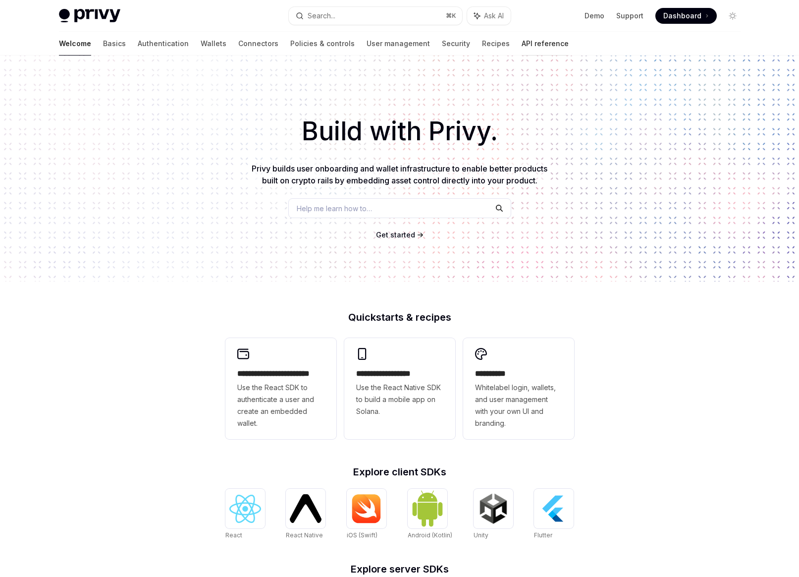
click at [522, 41] on link "API reference" at bounding box center [545, 44] width 47 height 24
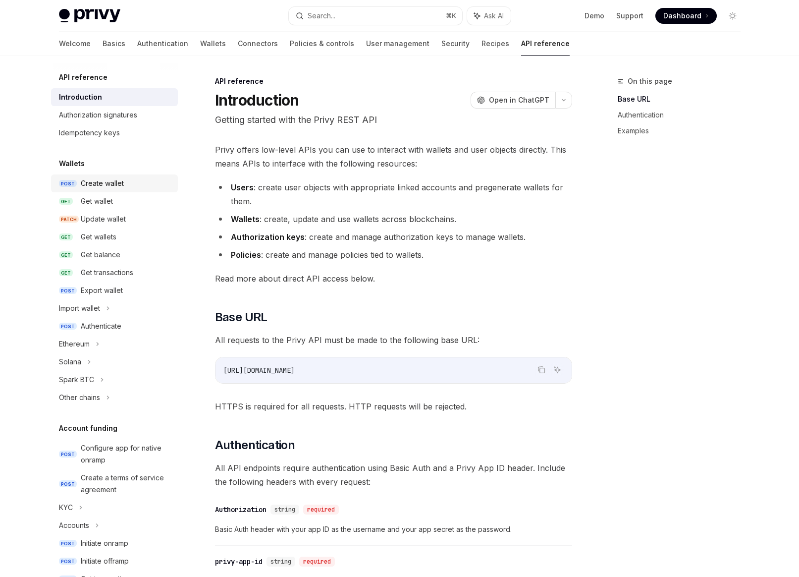
click at [85, 182] on div "Create wallet" at bounding box center [102, 183] width 43 height 12
type textarea "*"
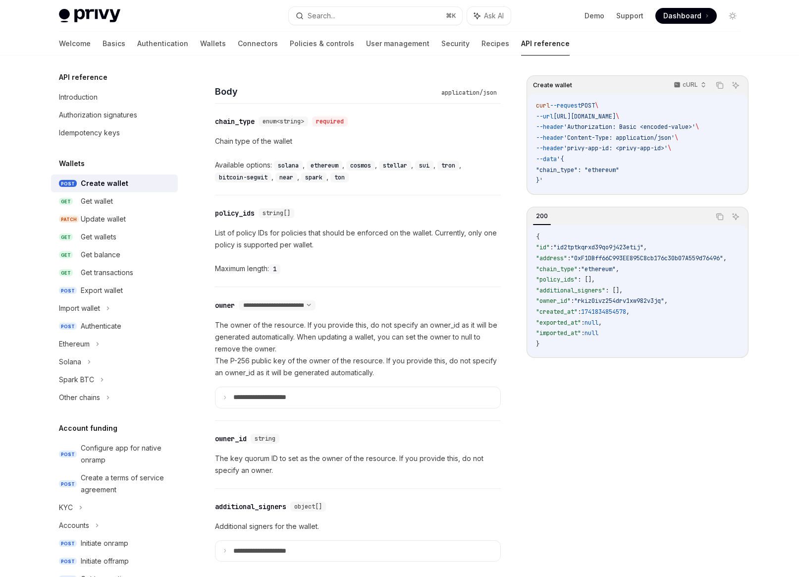
scroll to position [400, 0]
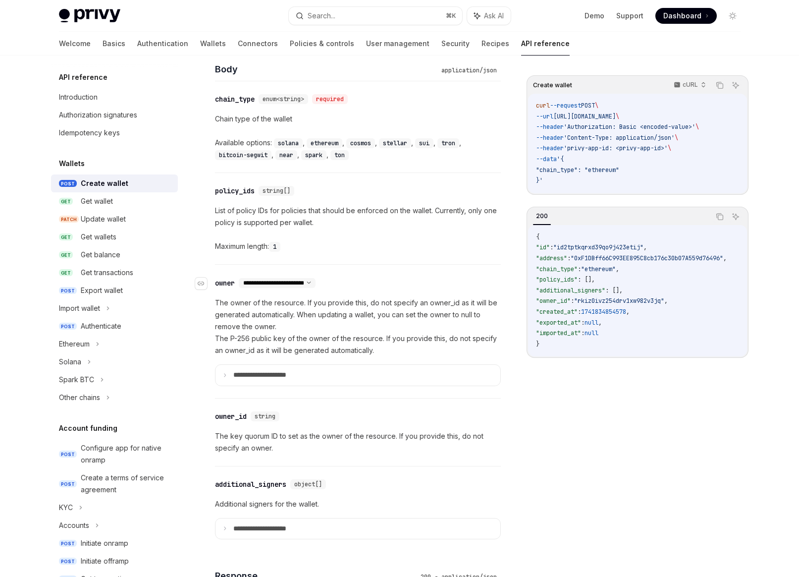
click at [316, 278] on div "**********" at bounding box center [277, 283] width 77 height 10
click at [316, 284] on select "**********" at bounding box center [277, 283] width 77 height 8
select select "*"
click at [239, 279] on select "**********" at bounding box center [277, 283] width 77 height 8
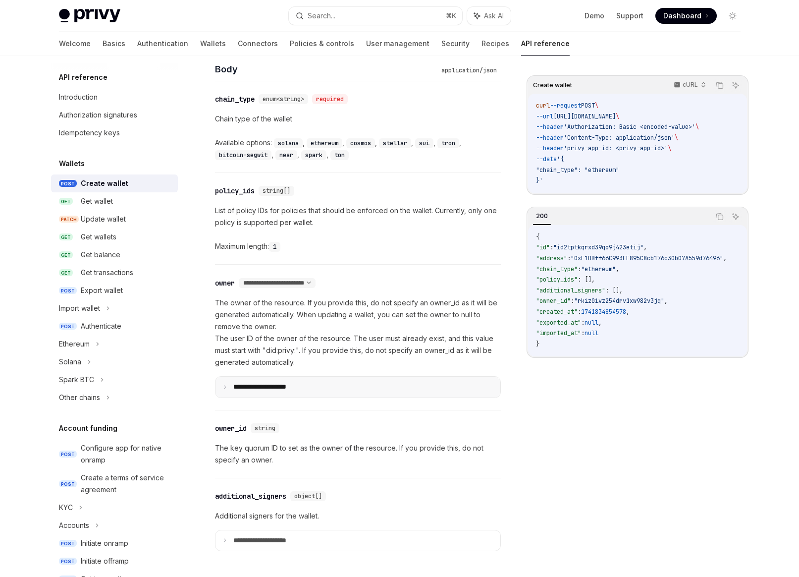
click at [251, 388] on p "**********" at bounding box center [267, 387] width 69 height 9
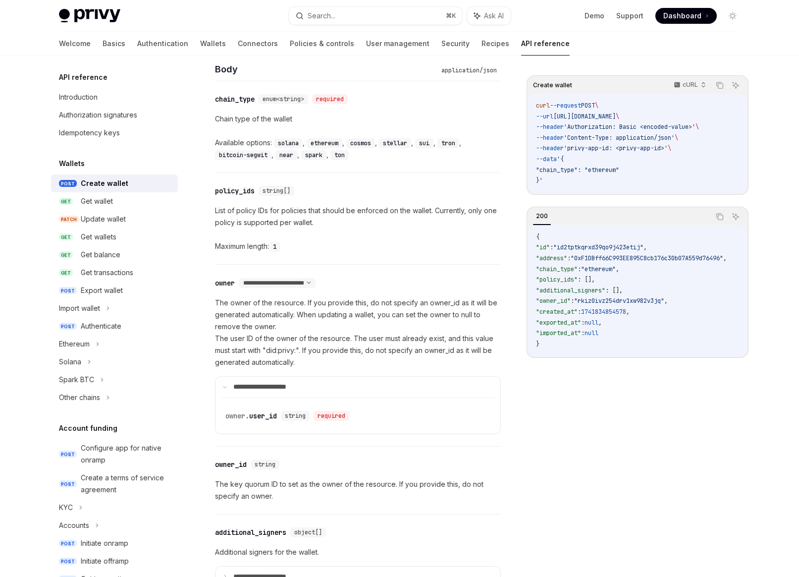
scroll to position [407, 0]
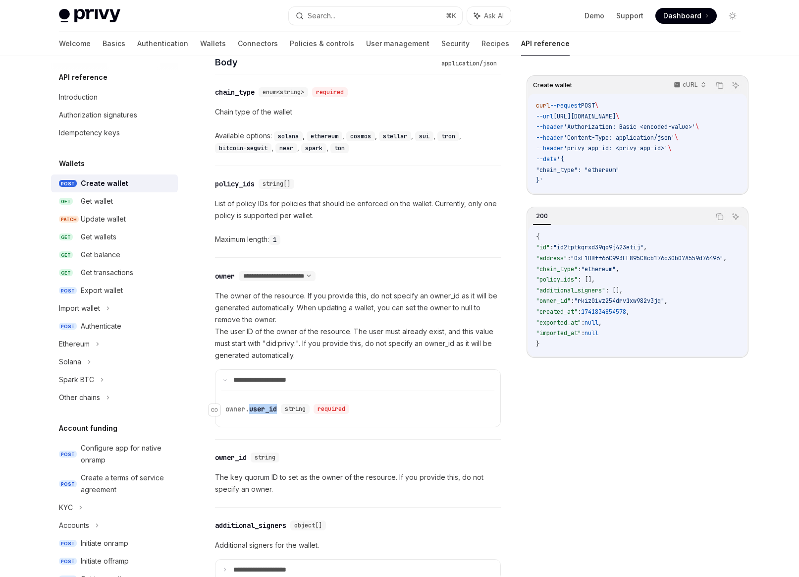
drag, startPoint x: 282, startPoint y: 411, endPoint x: 251, endPoint y: 408, distance: 31.9
click at [251, 408] on div "​ owner. user_id string required" at bounding box center [289, 409] width 128 height 10
click at [251, 408] on div "owner. user_id" at bounding box center [251, 409] width 52 height 10
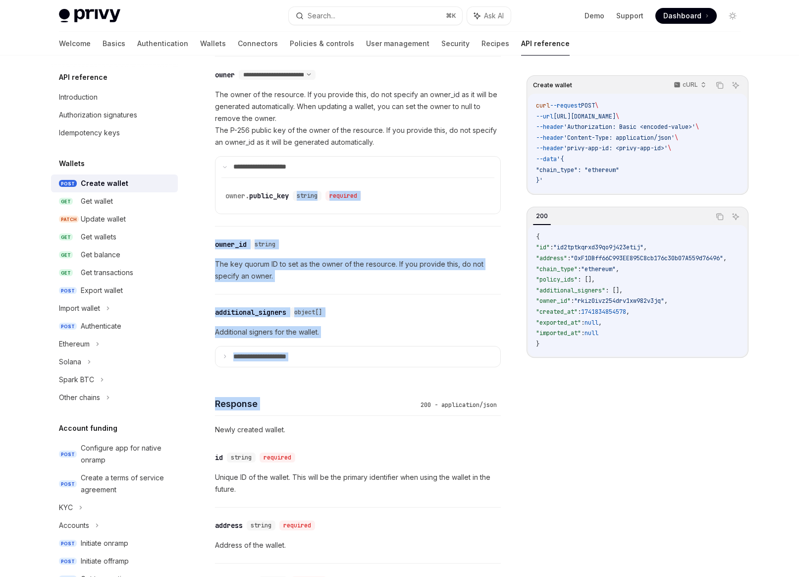
click at [273, 408] on div "**********" at bounding box center [358, 336] width 286 height 1528
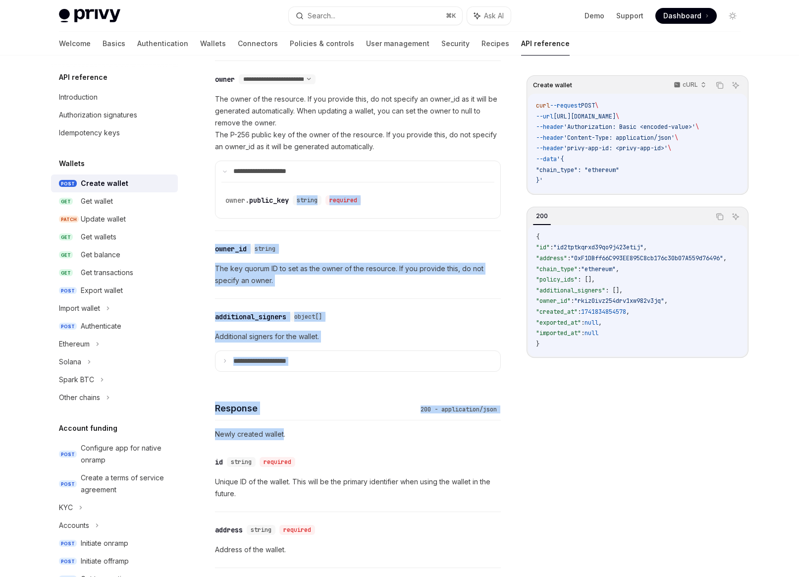
scroll to position [522, 0]
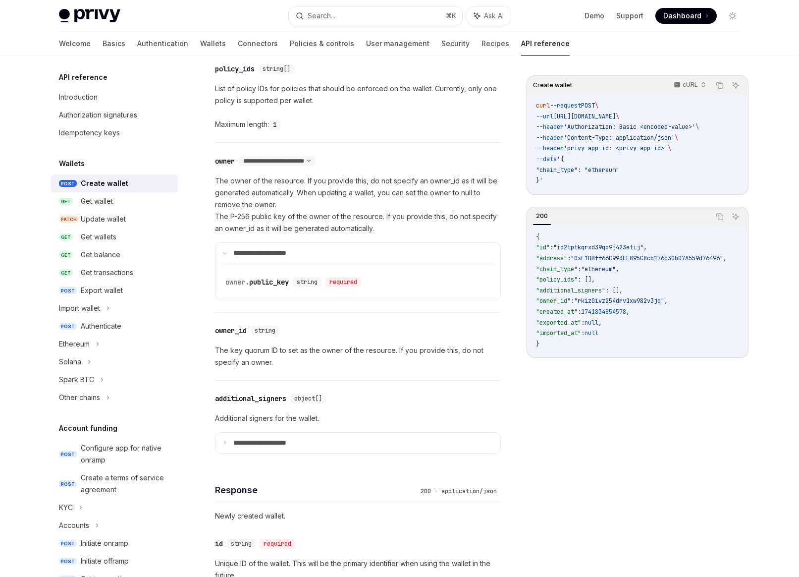
click at [343, 215] on p "The owner of the resource. If you provide this, do not specify an owner_id as i…" at bounding box center [358, 204] width 286 height 59
drag, startPoint x: 295, startPoint y: 281, endPoint x: 221, endPoint y: 278, distance: 74.9
click at [225, 278] on div "​ owner. public_key string required" at bounding box center [295, 282] width 140 height 10
copy div "​ owner. public_key"
click at [276, 273] on div "​ owner. public_key string required" at bounding box center [357, 282] width 265 height 36
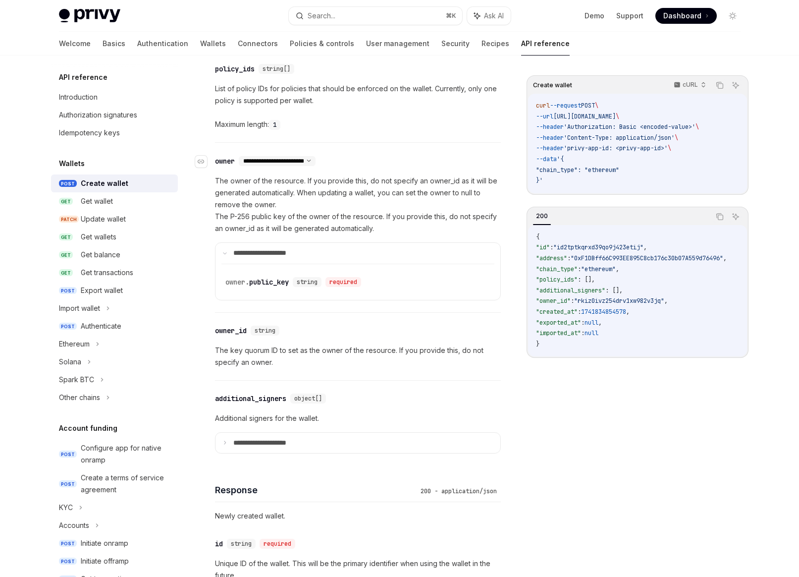
click at [316, 162] on select "**********" at bounding box center [277, 161] width 77 height 8
select select "*"
click at [239, 157] on select "**********" at bounding box center [277, 161] width 77 height 8
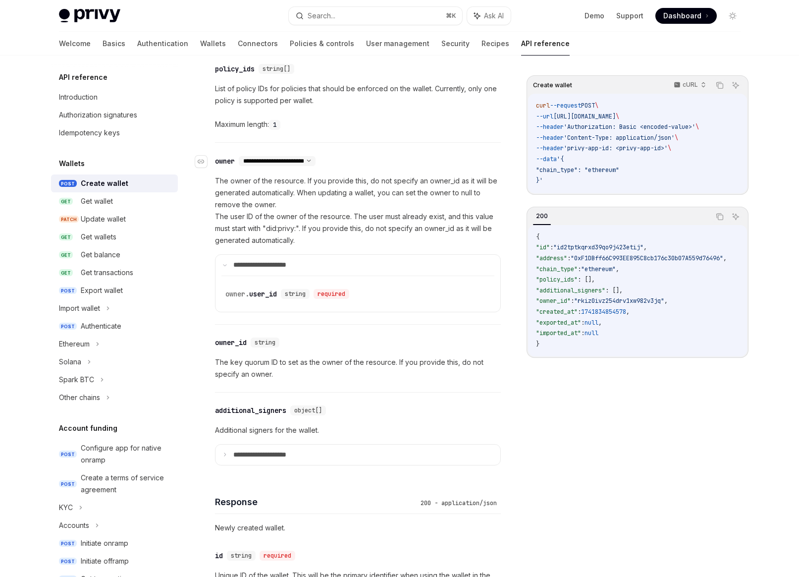
click at [316, 161] on select "**********" at bounding box center [277, 161] width 77 height 8
select select "*"
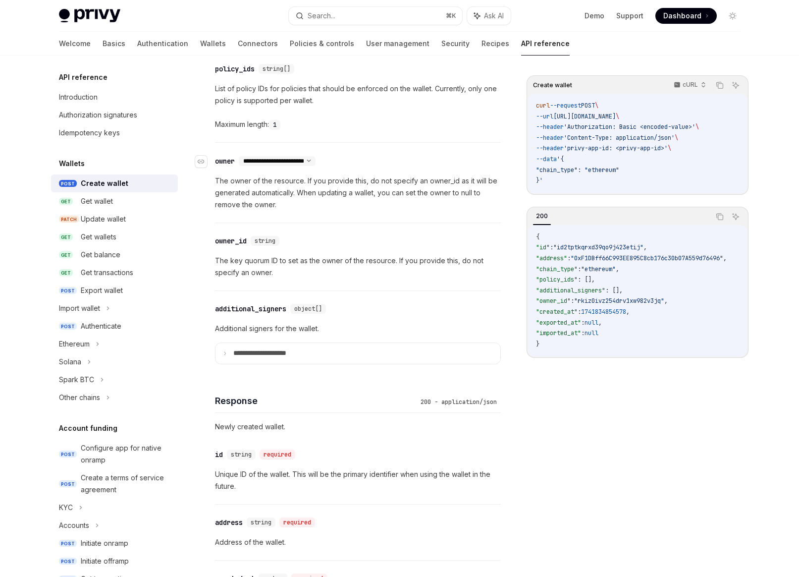
click at [316, 164] on select "**********" at bounding box center [277, 161] width 77 height 8
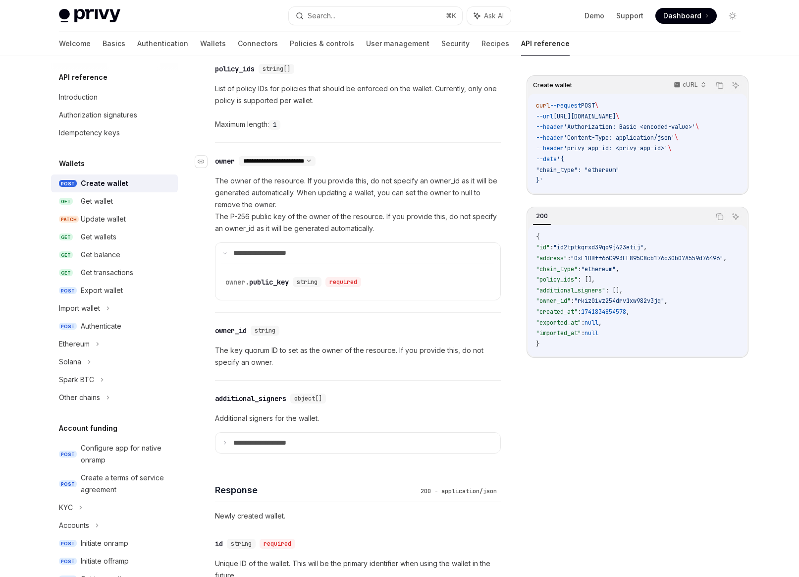
click at [316, 157] on select "**********" at bounding box center [277, 161] width 77 height 8
select select "*"
click at [239, 157] on select "**********" at bounding box center [277, 161] width 77 height 8
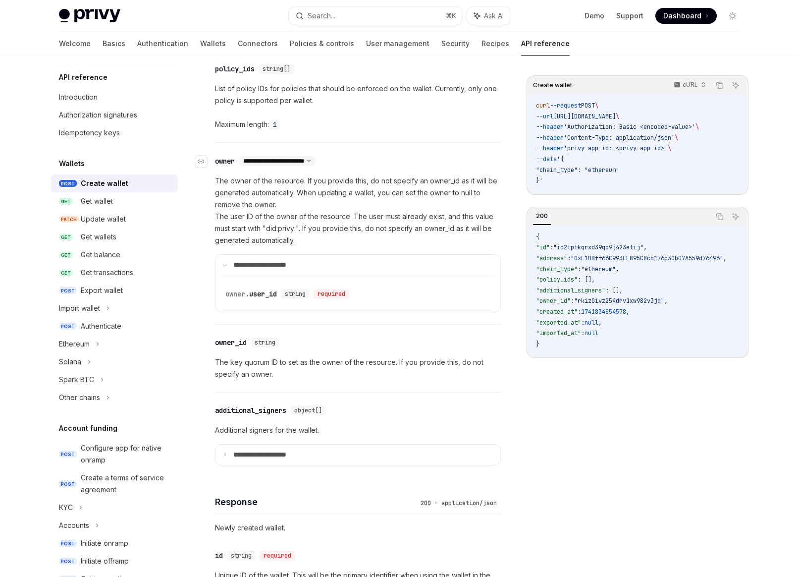
click at [316, 161] on select "**********" at bounding box center [277, 161] width 77 height 8
click at [239, 157] on select "**********" at bounding box center [277, 161] width 77 height 8
drag, startPoint x: 283, startPoint y: 295, endPoint x: 210, endPoint y: 295, distance: 73.8
click at [225, 295] on div "​ owner. user_id string required" at bounding box center [289, 294] width 128 height 10
copy div "​ owner. user_id"
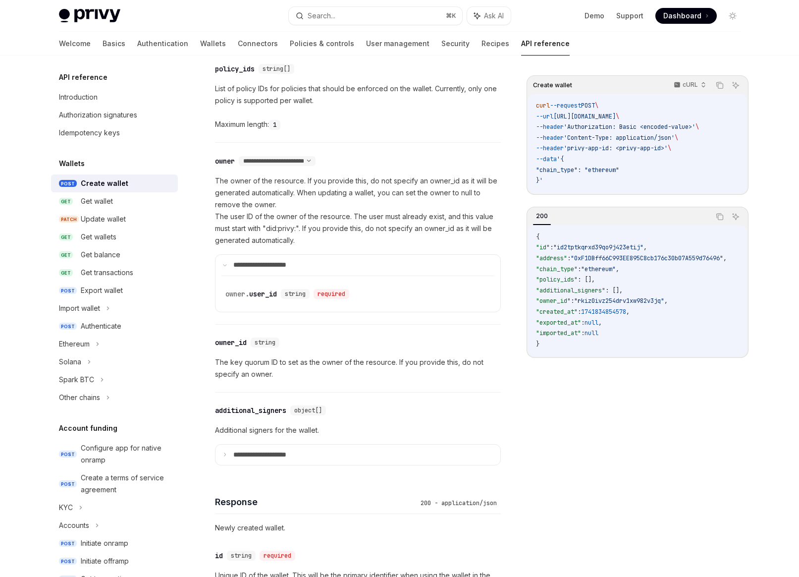
click at [394, 141] on div "​ policy_ids string[] List of policy IDs for policies that should be enforced o…" at bounding box center [358, 96] width 286 height 91
click at [290, 43] on link "Policies & controls" at bounding box center [322, 44] width 64 height 24
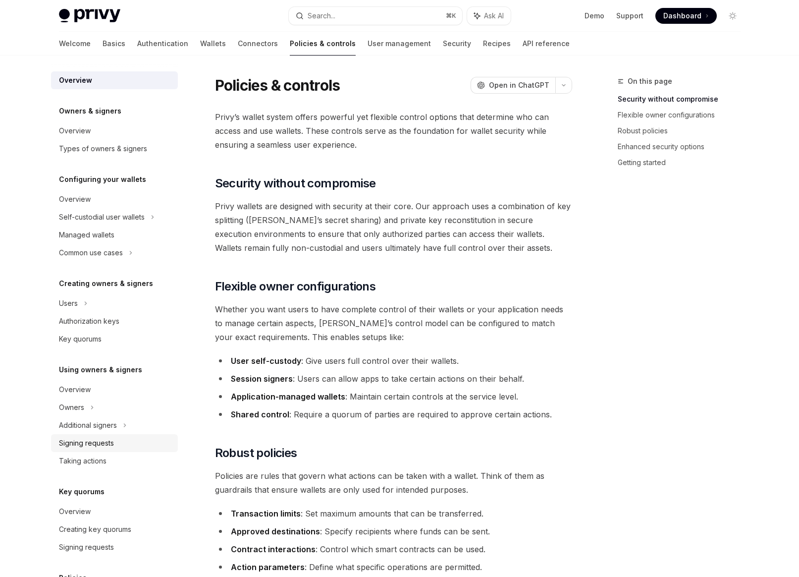
scroll to position [65, 0]
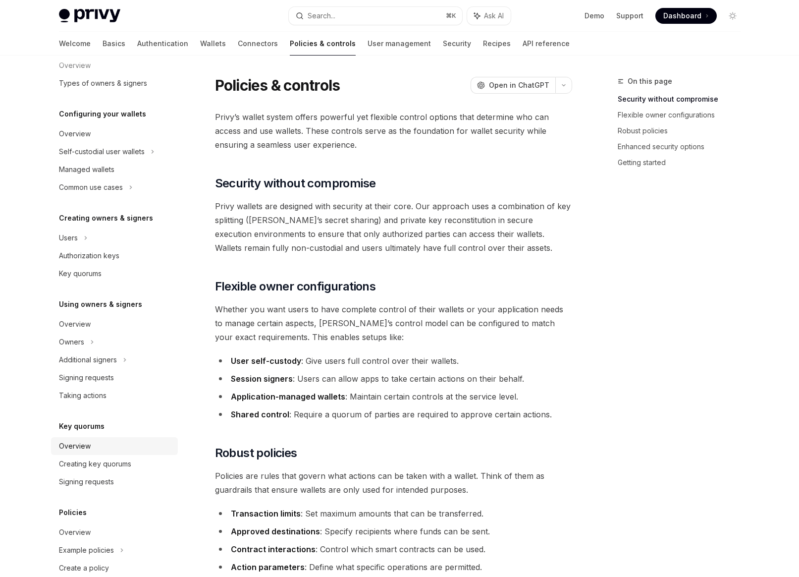
click at [114, 449] on div "Overview" at bounding box center [115, 446] width 113 height 12
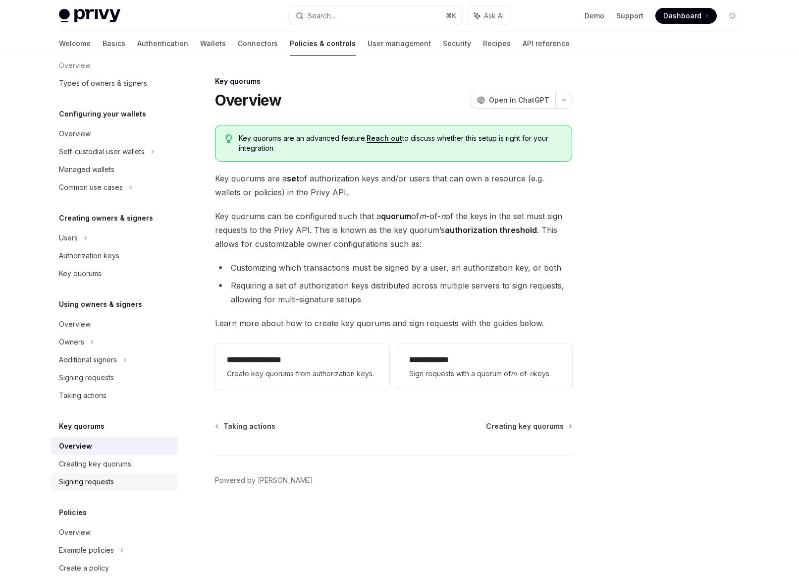
click at [84, 475] on link "Signing requests" at bounding box center [114, 482] width 127 height 18
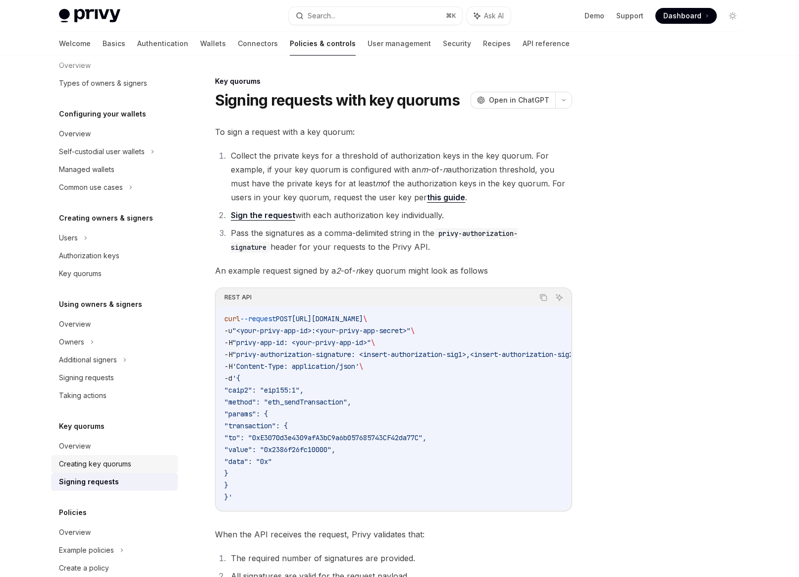
click at [89, 468] on div "Creating key quorums" at bounding box center [95, 464] width 72 height 12
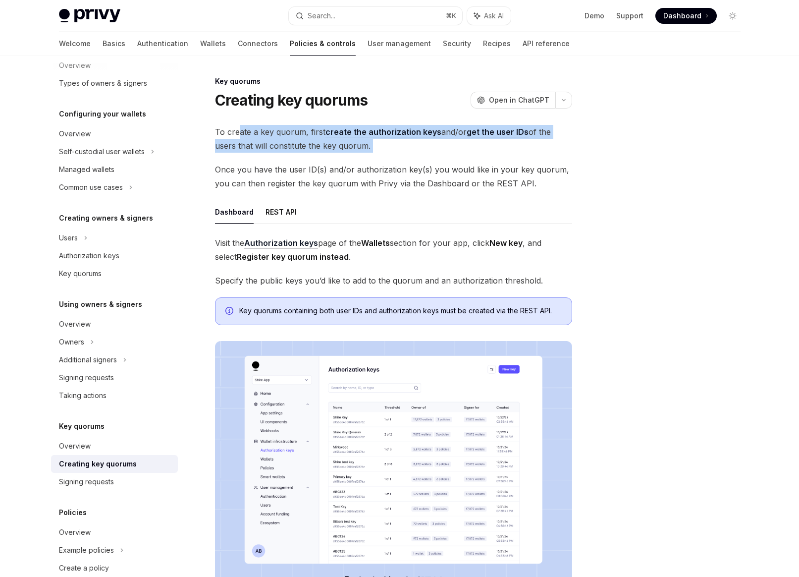
drag, startPoint x: 239, startPoint y: 125, endPoint x: 309, endPoint y: 160, distance: 78.0
click at [309, 160] on div "To create a key quorum, first create the authorization keys and/or get the user…" at bounding box center [393, 368] width 357 height 487
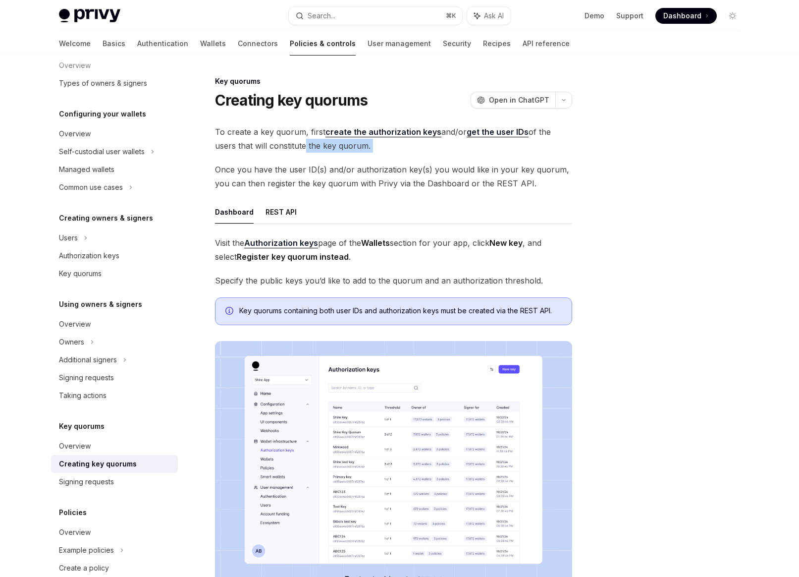
drag, startPoint x: 352, startPoint y: 160, endPoint x: 278, endPoint y: 139, distance: 77.3
click at [278, 139] on div "To create a key quorum, first create the authorization keys and/or get the user…" at bounding box center [393, 368] width 357 height 487
click at [292, 127] on span "To create a key quorum, first create the authorization keys and/or get the user…" at bounding box center [393, 139] width 357 height 28
drag, startPoint x: 292, startPoint y: 127, endPoint x: 343, endPoint y: 141, distance: 52.8
click at [343, 141] on span "To create a key quorum, first create the authorization keys and/or get the user…" at bounding box center [393, 139] width 357 height 28
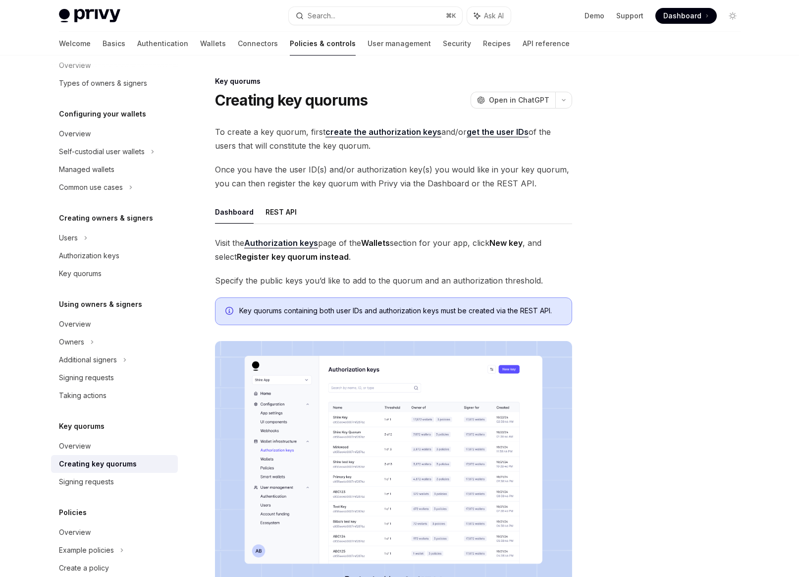
click at [355, 141] on span "To create a key quorum, first create the authorization keys and/or get the user…" at bounding box center [393, 139] width 357 height 28
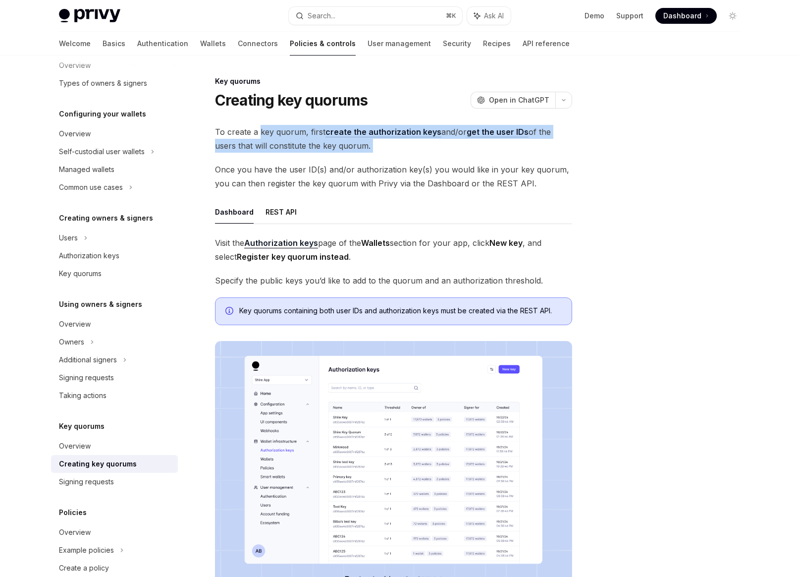
drag, startPoint x: 355, startPoint y: 141, endPoint x: 260, endPoint y: 130, distance: 96.2
click at [260, 130] on span "To create a key quorum, first create the authorization keys and/or get the user…" at bounding box center [393, 139] width 357 height 28
drag, startPoint x: 260, startPoint y: 130, endPoint x: 330, endPoint y: 148, distance: 72.6
click at [330, 148] on span "To create a key quorum, first create the authorization keys and/or get the user…" at bounding box center [393, 139] width 357 height 28
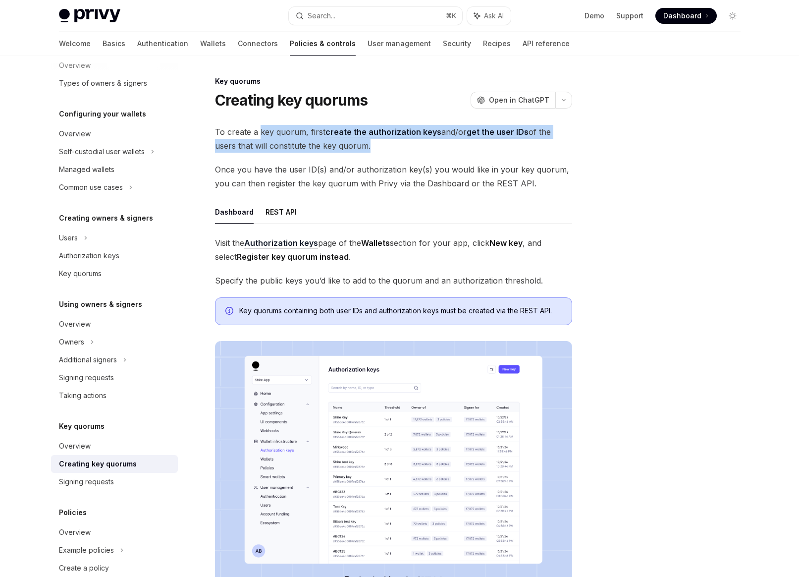
click at [330, 148] on span "To create a key quorum, first create the authorization keys and/or get the user…" at bounding box center [393, 139] width 357 height 28
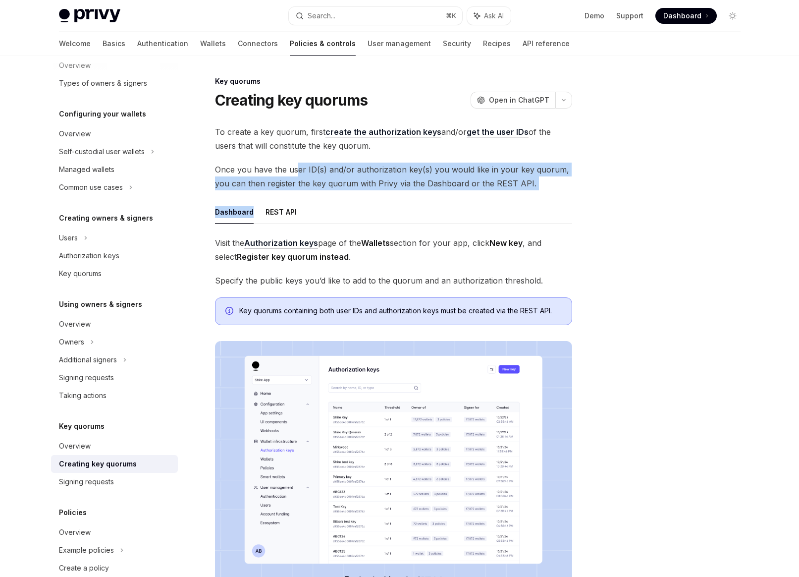
drag, startPoint x: 296, startPoint y: 169, endPoint x: 350, endPoint y: 193, distance: 59.0
click at [350, 193] on div "To create a key quorum, first create the authorization keys and/or get the user…" at bounding box center [393, 368] width 357 height 487
click at [369, 187] on span "Once you have the user ID(s) and/or authorization key(s) you would like in your…" at bounding box center [393, 177] width 357 height 28
drag, startPoint x: 369, startPoint y: 187, endPoint x: 290, endPoint y: 165, distance: 81.8
click at [290, 165] on span "Once you have the user ID(s) and/or authorization key(s) you would like in your…" at bounding box center [393, 177] width 357 height 28
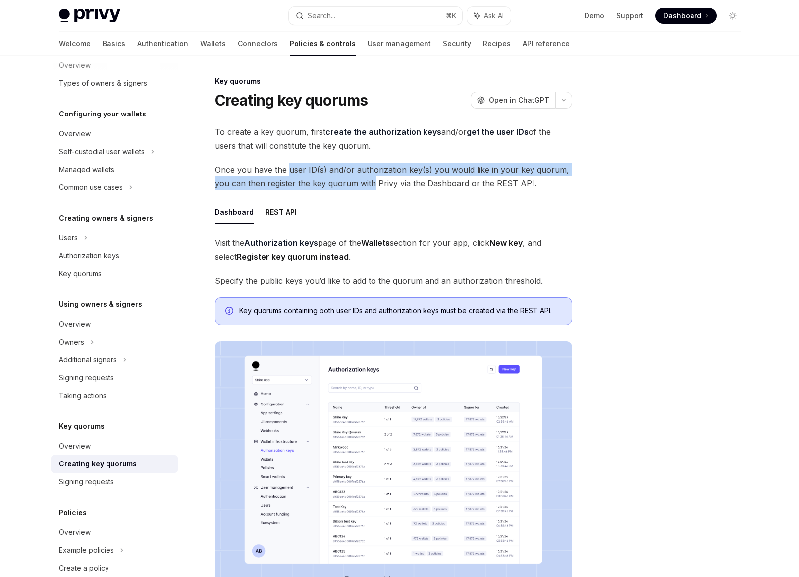
click at [290, 165] on span "Once you have the user ID(s) and/or authorization key(s) you would like in your…" at bounding box center [393, 177] width 357 height 28
drag, startPoint x: 290, startPoint y: 165, endPoint x: 364, endPoint y: 188, distance: 77.8
click at [364, 188] on span "Once you have the user ID(s) and/or authorization key(s) you would like in your…" at bounding box center [393, 177] width 357 height 28
drag, startPoint x: 364, startPoint y: 188, endPoint x: 292, endPoint y: 174, distance: 73.7
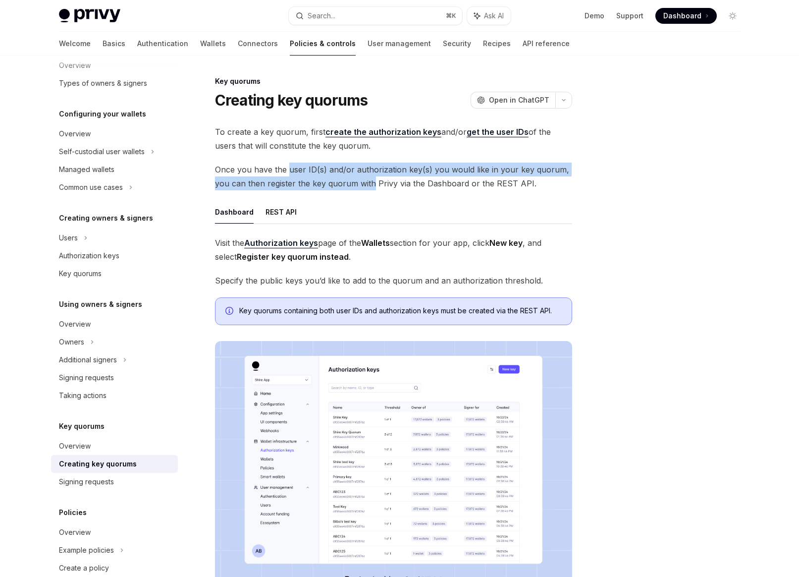
click at [292, 174] on span "Once you have the user ID(s) and/or authorization key(s) you would like in your…" at bounding box center [393, 177] width 357 height 28
drag, startPoint x: 292, startPoint y: 174, endPoint x: 346, endPoint y: 188, distance: 55.9
click at [346, 188] on span "Once you have the user ID(s) and/or authorization key(s) you would like in your…" at bounding box center [393, 177] width 357 height 28
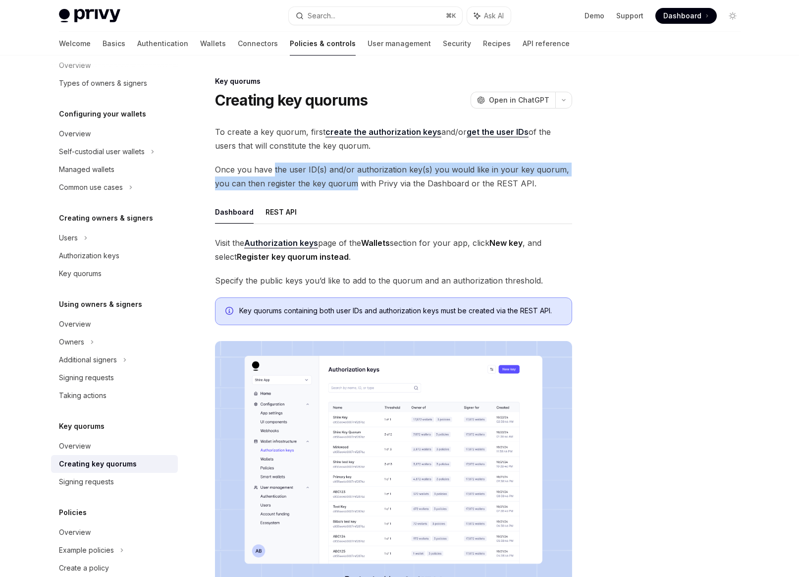
drag, startPoint x: 346, startPoint y: 188, endPoint x: 281, endPoint y: 172, distance: 67.4
click at [281, 172] on span "Once you have the user ID(s) and/or authorization key(s) you would like in your…" at bounding box center [393, 177] width 357 height 28
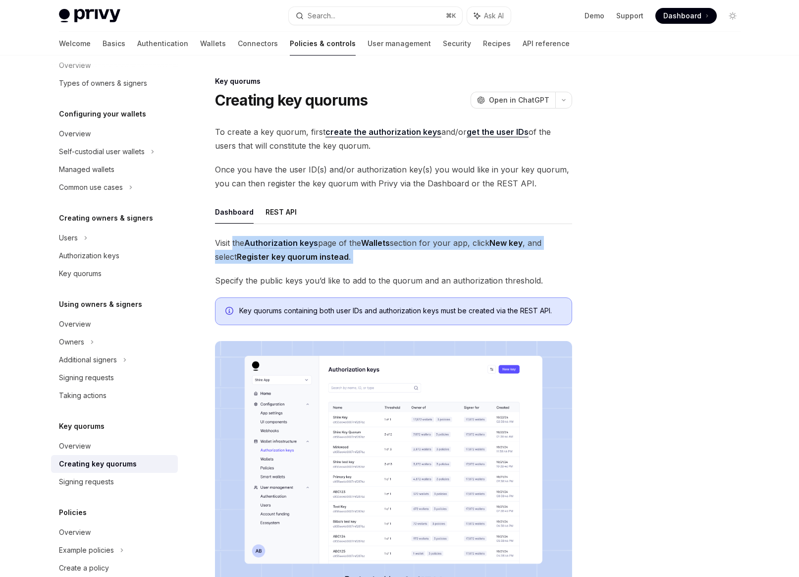
drag, startPoint x: 233, startPoint y: 237, endPoint x: 278, endPoint y: 265, distance: 52.5
click at [278, 265] on div "Visit the Authorization keys page of the Wallets section for your app, click Ne…" at bounding box center [393, 424] width 357 height 376
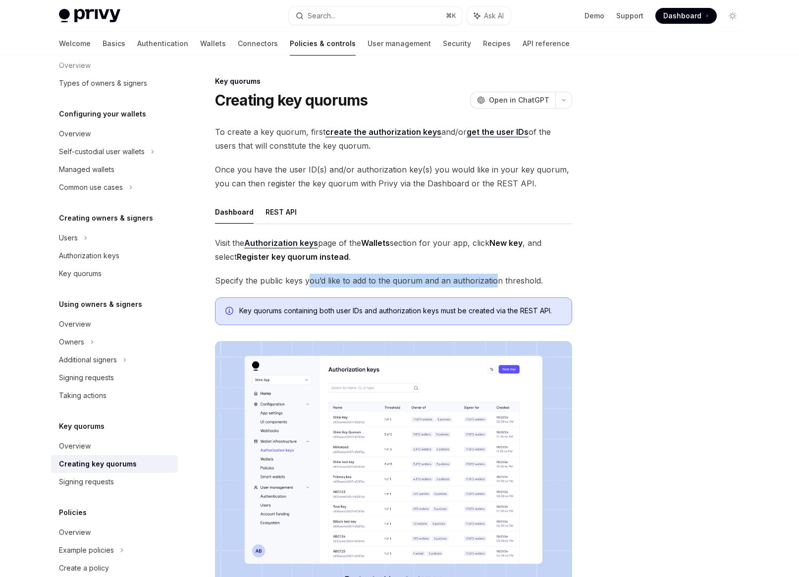
drag, startPoint x: 307, startPoint y: 276, endPoint x: 492, endPoint y: 283, distance: 185.0
click at [492, 283] on span "Specify the public keys you’d like to add to the quorum and an authorization th…" at bounding box center [393, 281] width 357 height 14
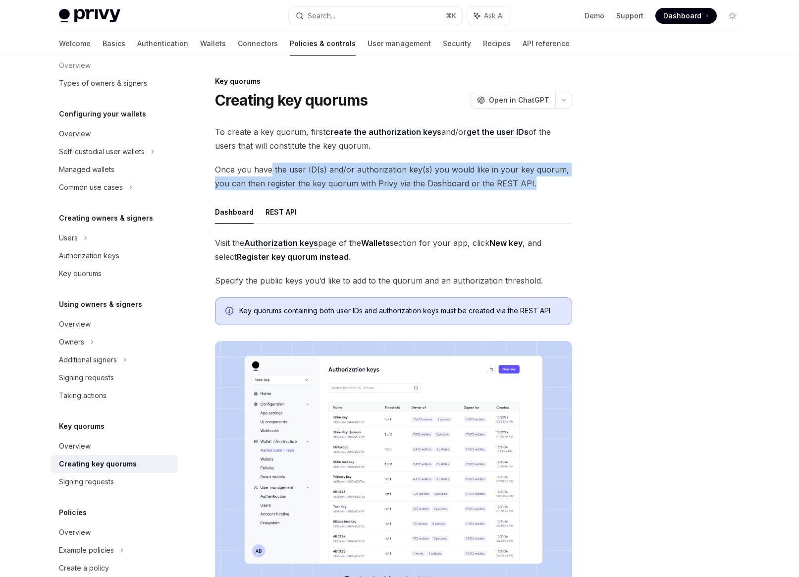
drag, startPoint x: 559, startPoint y: 182, endPoint x: 272, endPoint y: 171, distance: 287.1
click at [272, 171] on span "Once you have the user ID(s) and/or authorization key(s) you would like in your…" at bounding box center [393, 177] width 357 height 28
drag, startPoint x: 272, startPoint y: 171, endPoint x: 572, endPoint y: 179, distance: 300.4
click at [572, 179] on span "Once you have the user ID(s) and/or authorization key(s) you would like in your…" at bounding box center [393, 177] width 357 height 28
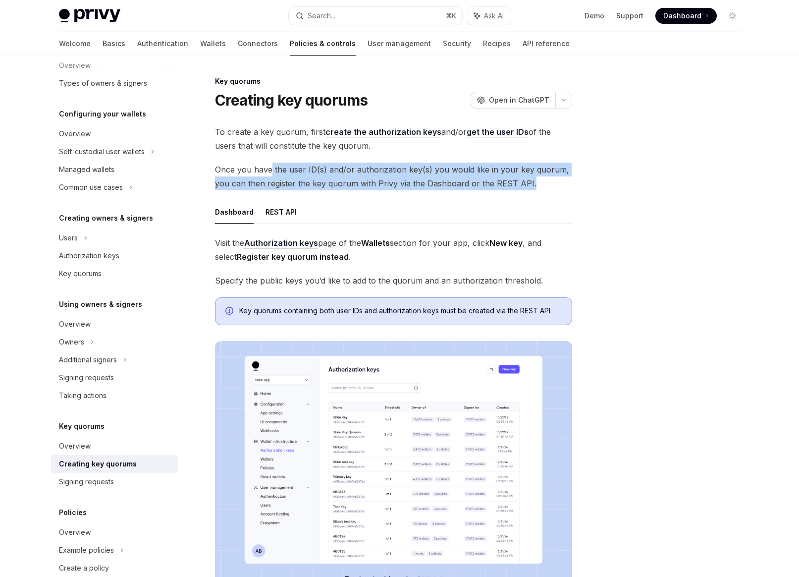
click at [572, 179] on span "Once you have the user ID(s) and/or authorization key(s) you would like in your…" at bounding box center [393, 177] width 357 height 28
drag, startPoint x: 572, startPoint y: 179, endPoint x: 317, endPoint y: 162, distance: 255.3
click at [317, 162] on div "To create a key quorum, first create the authorization keys and/or get the user…" at bounding box center [393, 368] width 357 height 487
drag, startPoint x: 317, startPoint y: 162, endPoint x: 549, endPoint y: 187, distance: 233.3
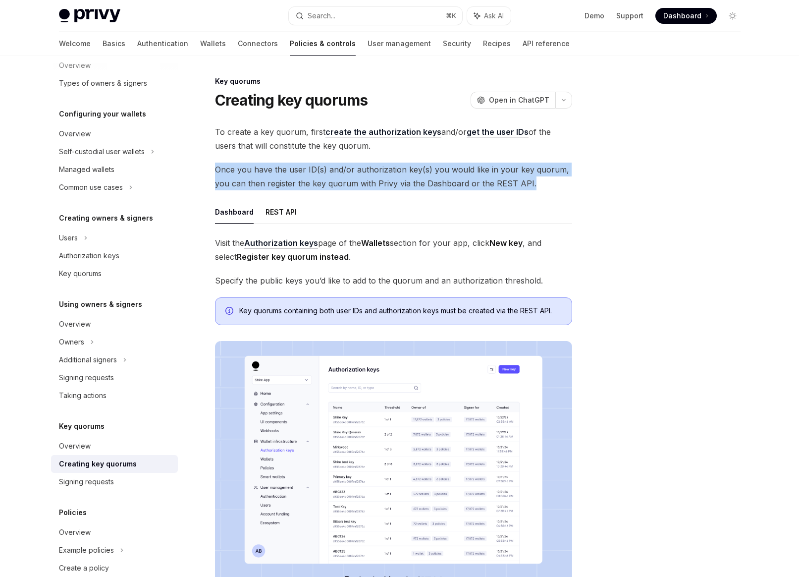
click at [549, 187] on div "To create a key quorum, first create the authorization keys and/or get the user…" at bounding box center [393, 368] width 357 height 487
click at [549, 187] on span "Once you have the user ID(s) and/or authorization key(s) you would like in your…" at bounding box center [393, 177] width 357 height 28
drag, startPoint x: 549, startPoint y: 187, endPoint x: 344, endPoint y: 168, distance: 205.5
click at [344, 168] on span "Once you have the user ID(s) and/or authorization key(s) you would like in your…" at bounding box center [393, 177] width 357 height 28
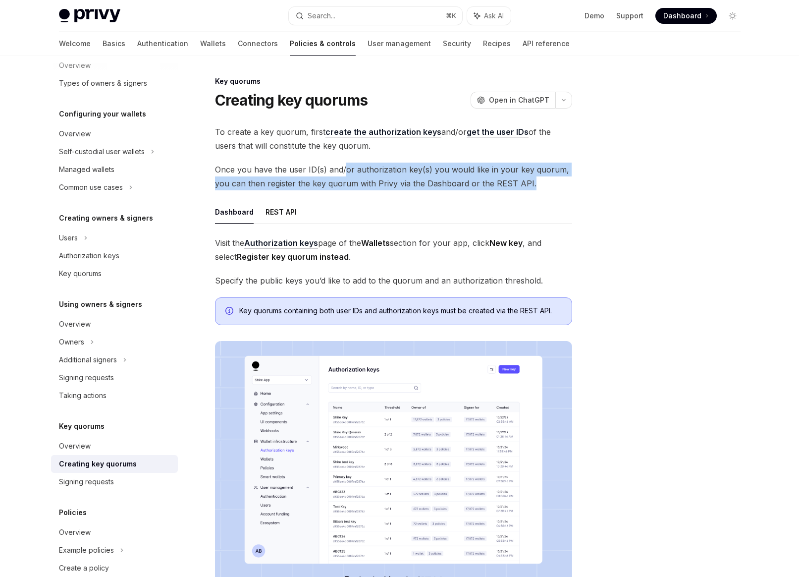
drag, startPoint x: 345, startPoint y: 168, endPoint x: 543, endPoint y: 183, distance: 198.3
click at [543, 183] on span "Once you have the user ID(s) and/or authorization key(s) you would like in your…" at bounding box center [393, 177] width 357 height 28
drag, startPoint x: 543, startPoint y: 183, endPoint x: 350, endPoint y: 164, distance: 193.8
click at [350, 164] on span "Once you have the user ID(s) and/or authorization key(s) you would like in your…" at bounding box center [393, 177] width 357 height 28
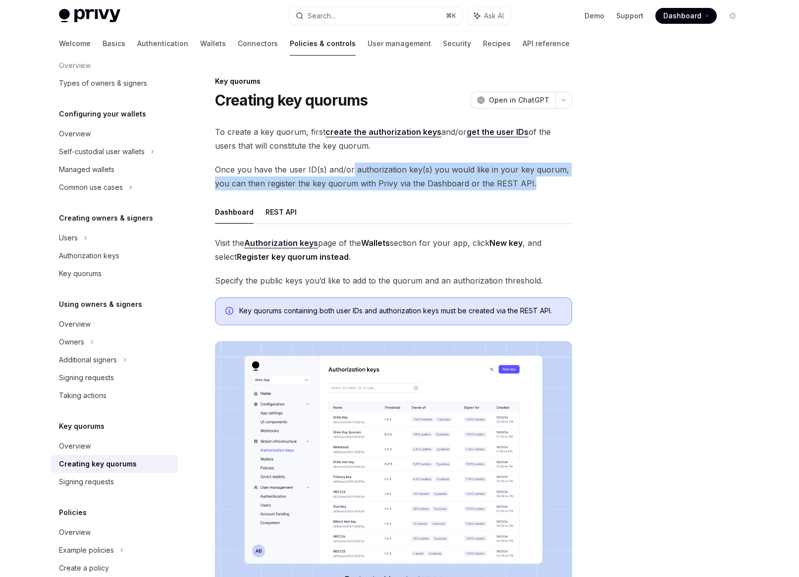
click at [350, 170] on span "Once you have the user ID(s) and/or authorization key(s) you would like in your…" at bounding box center [393, 177] width 357 height 28
drag, startPoint x: 350, startPoint y: 170, endPoint x: 569, endPoint y: 184, distance: 219.5
click at [569, 184] on span "Once you have the user ID(s) and/or authorization key(s) you would like in your…" at bounding box center [393, 177] width 357 height 28
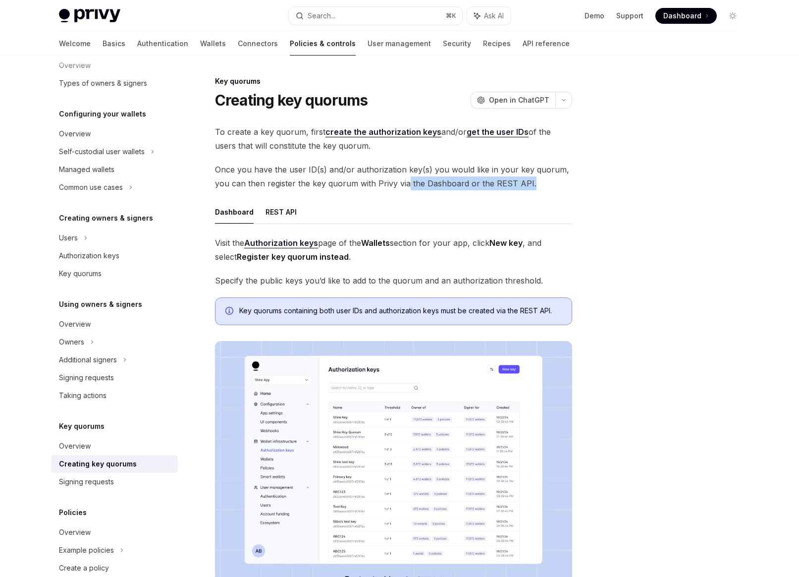
drag, startPoint x: 569, startPoint y: 184, endPoint x: 403, endPoint y: 177, distance: 166.2
click at [403, 177] on span "Once you have the user ID(s) and/or authorization key(s) you would like in your…" at bounding box center [393, 177] width 357 height 28
click at [78, 486] on div "Signing requests" at bounding box center [86, 482] width 55 height 12
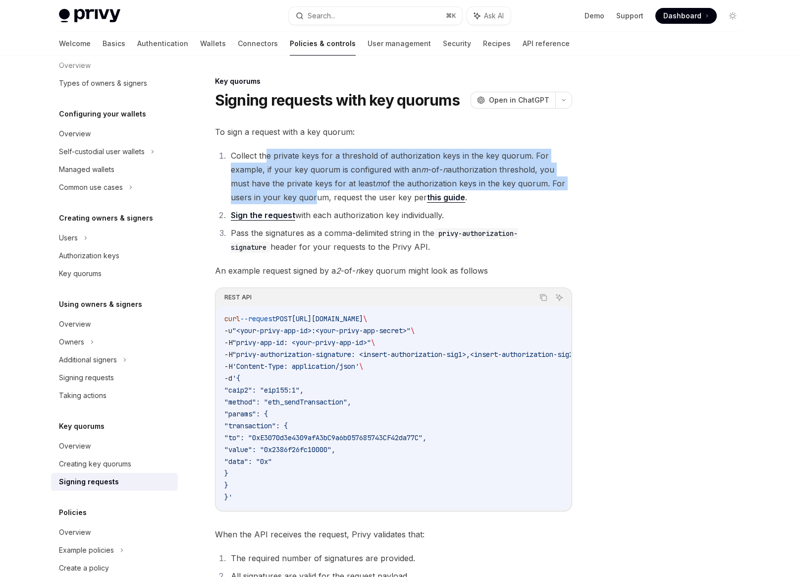
drag, startPoint x: 266, startPoint y: 150, endPoint x: 311, endPoint y: 197, distance: 65.5
click at [311, 197] on li "Collect the private keys for a threshold of authorization keys in the key quoru…" at bounding box center [400, 177] width 344 height 56
drag, startPoint x: 311, startPoint y: 197, endPoint x: 289, endPoint y: 156, distance: 46.6
click at [289, 156] on li "Collect the private keys for a threshold of authorization keys in the key quoru…" at bounding box center [400, 177] width 344 height 56
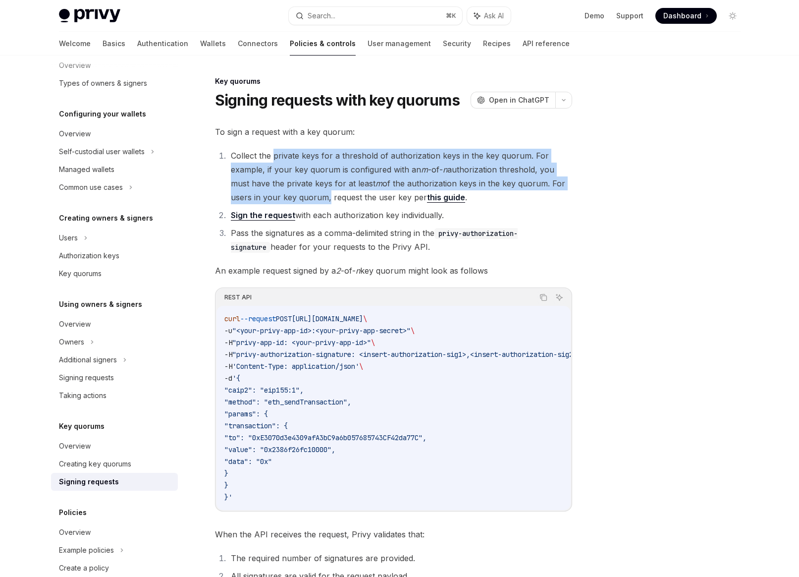
click at [289, 156] on li "Collect the private keys for a threshold of authorization keys in the key quoru…" at bounding box center [400, 177] width 344 height 56
drag, startPoint x: 289, startPoint y: 156, endPoint x: 308, endPoint y: 195, distance: 43.4
click at [308, 195] on li "Collect the private keys for a threshold of authorization keys in the key quoru…" at bounding box center [400, 177] width 344 height 56
drag, startPoint x: 308, startPoint y: 195, endPoint x: 291, endPoint y: 155, distance: 44.0
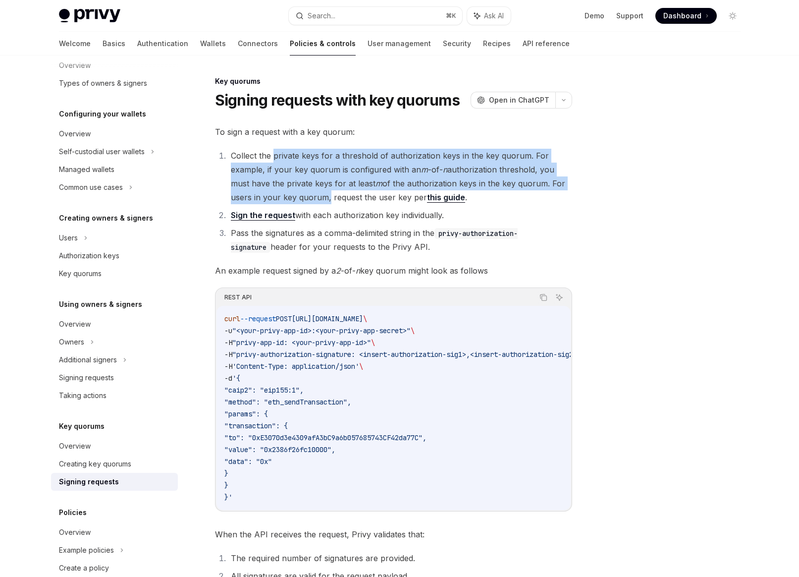
click at [291, 155] on li "Collect the private keys for a threshold of authorization keys in the key quoru…" at bounding box center [400, 177] width 344 height 56
drag, startPoint x: 291, startPoint y: 155, endPoint x: 315, endPoint y: 200, distance: 51.2
click at [315, 200] on li "Collect the private keys for a threshold of authorization keys in the key quoru…" at bounding box center [400, 177] width 344 height 56
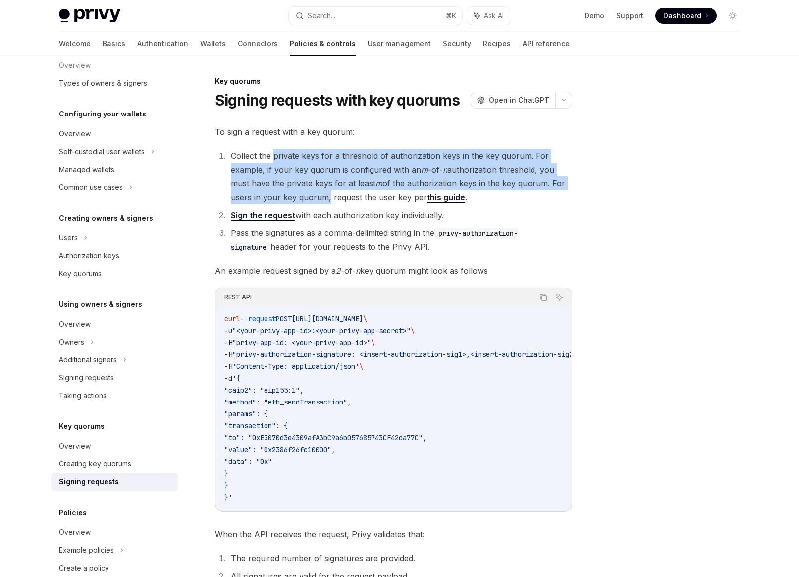
drag, startPoint x: 323, startPoint y: 215, endPoint x: 470, endPoint y: 221, distance: 147.8
click at [470, 221] on li "Sign the request with each authorization key individually." at bounding box center [400, 215] width 344 height 14
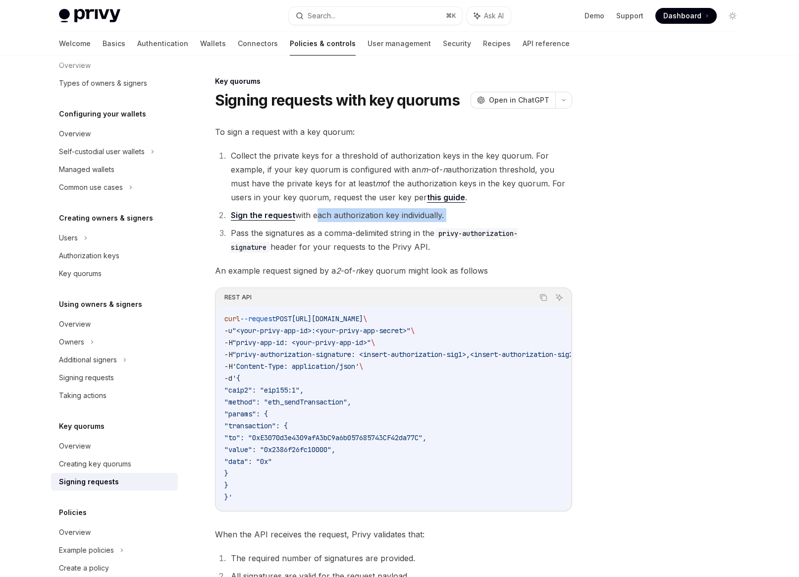
drag, startPoint x: 470, startPoint y: 221, endPoint x: 313, endPoint y: 214, distance: 157.3
click at [313, 214] on li "Sign the request with each authorization key individually." at bounding box center [400, 215] width 344 height 14
drag, startPoint x: 313, startPoint y: 214, endPoint x: 475, endPoint y: 218, distance: 161.6
click at [475, 218] on li "Sign the request with each authorization key individually." at bounding box center [400, 215] width 344 height 14
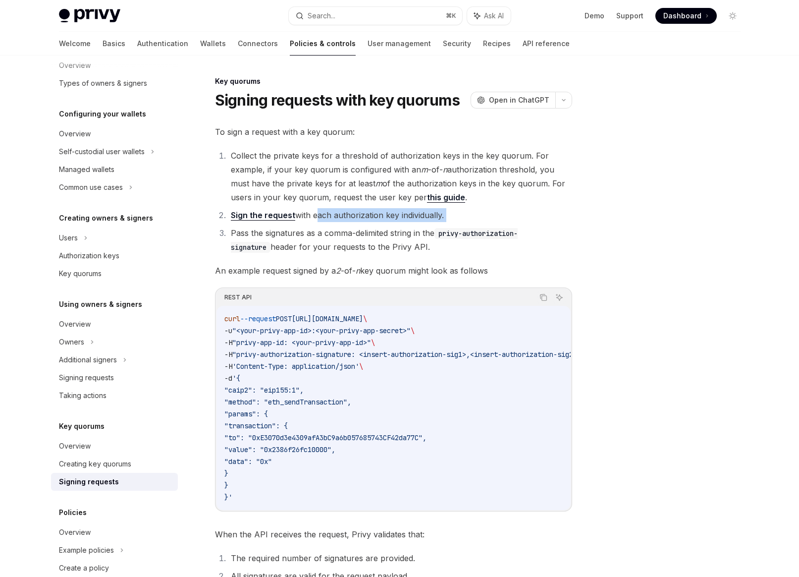
click at [475, 218] on li "Sign the request with each authorization key individually." at bounding box center [400, 215] width 344 height 14
drag, startPoint x: 424, startPoint y: 244, endPoint x: 302, endPoint y: 230, distance: 123.1
click at [302, 230] on li "Pass the signatures as a comma-delimited string in the privy-authorization-sign…" at bounding box center [400, 240] width 344 height 28
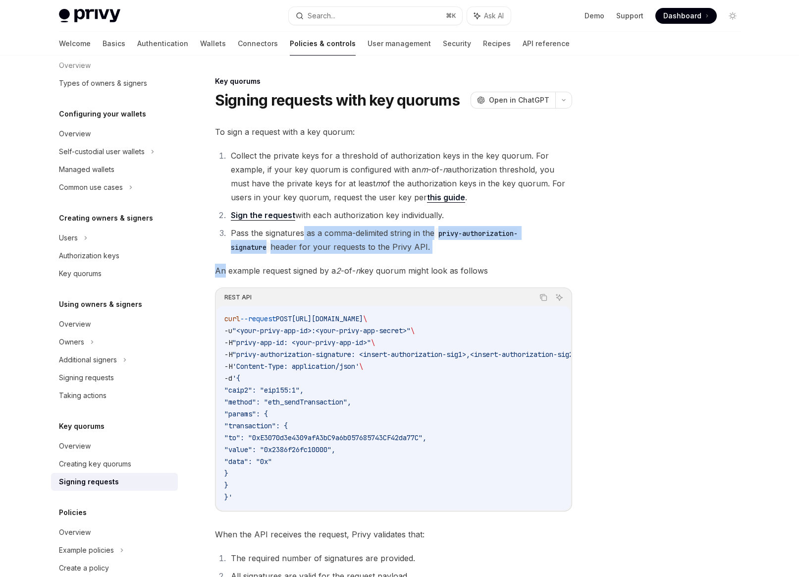
drag, startPoint x: 302, startPoint y: 230, endPoint x: 425, endPoint y: 256, distance: 125.5
click at [425, 256] on div "To sign a request with a key quorum: Collect the private keys for a threshold o…" at bounding box center [393, 375] width 357 height 500
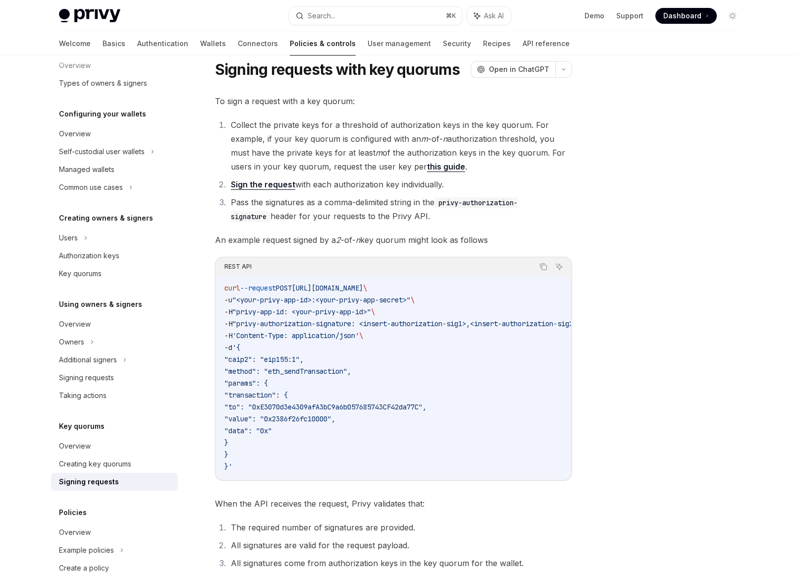
scroll to position [32, 0]
click at [65, 358] on div "Additional signers" at bounding box center [88, 360] width 58 height 12
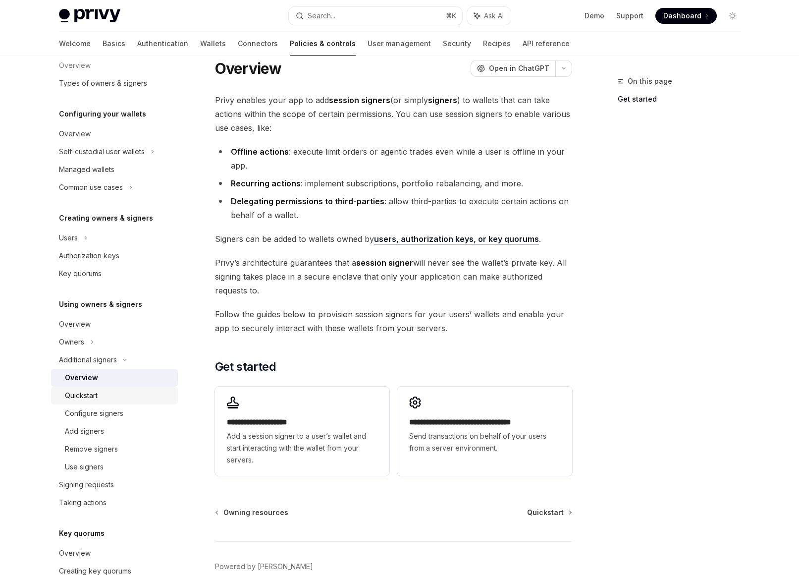
click at [87, 395] on div "Quickstart" at bounding box center [81, 396] width 33 height 12
type textarea "*"
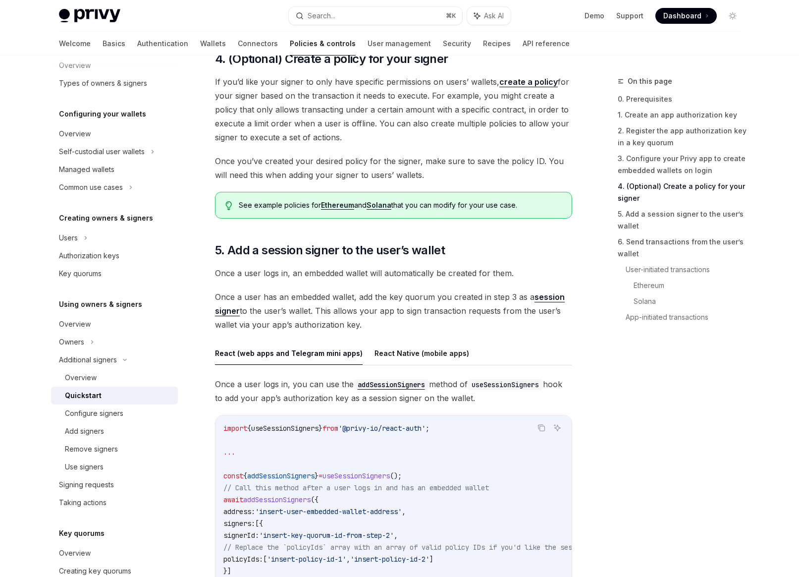
scroll to position [1420, 0]
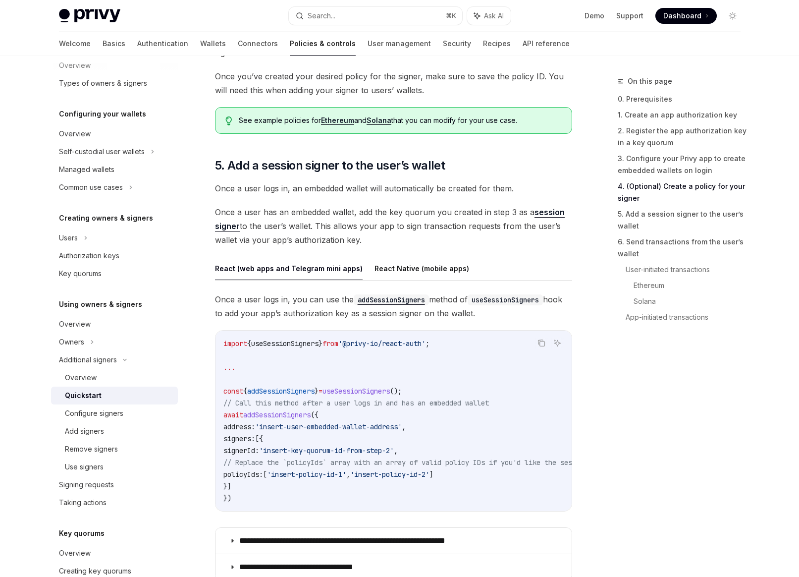
drag, startPoint x: 304, startPoint y: 451, endPoint x: 439, endPoint y: 453, distance: 135.3
click at [394, 453] on span "'insert-key-quorum-id-from-step-2'" at bounding box center [326, 450] width 135 height 9
drag, startPoint x: 439, startPoint y: 453, endPoint x: 299, endPoint y: 453, distance: 139.8
click at [299, 453] on span "'insert-key-quorum-id-from-step-2'" at bounding box center [326, 450] width 135 height 9
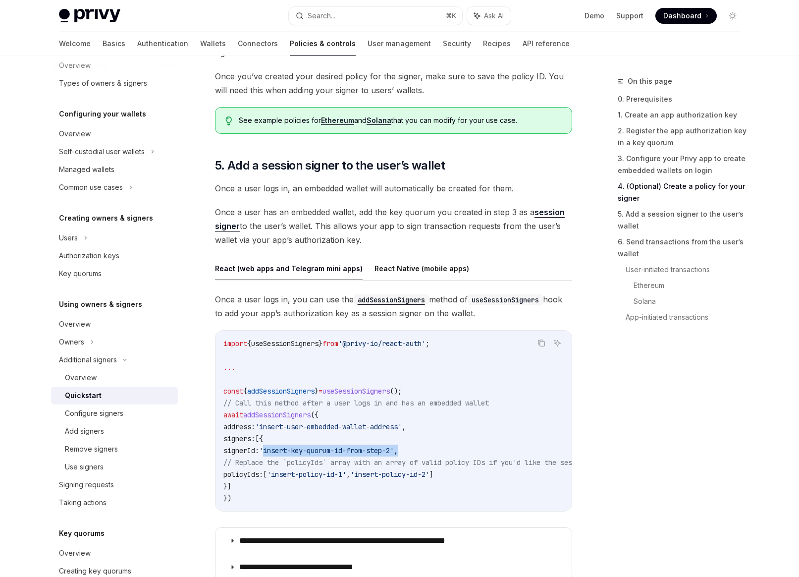
click at [299, 453] on span "'insert-key-quorum-id-from-step-2'" at bounding box center [326, 450] width 135 height 9
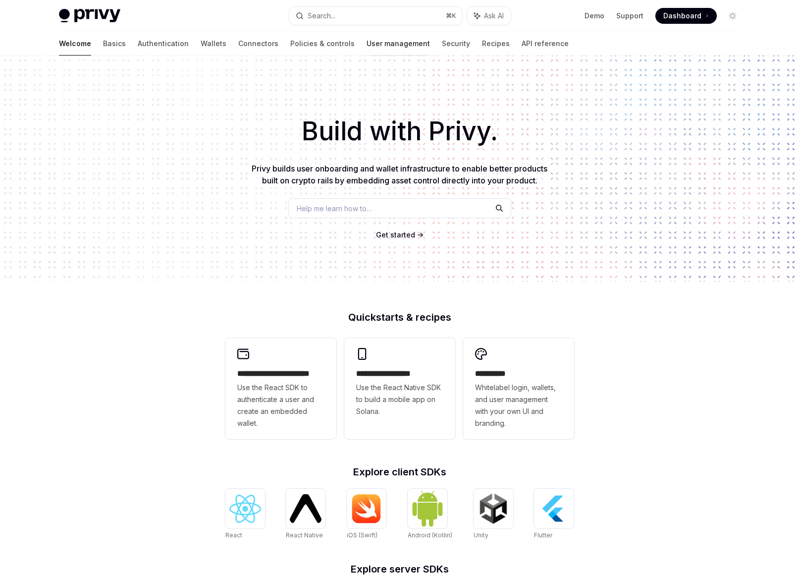
click at [367, 43] on link "User management" at bounding box center [398, 44] width 63 height 24
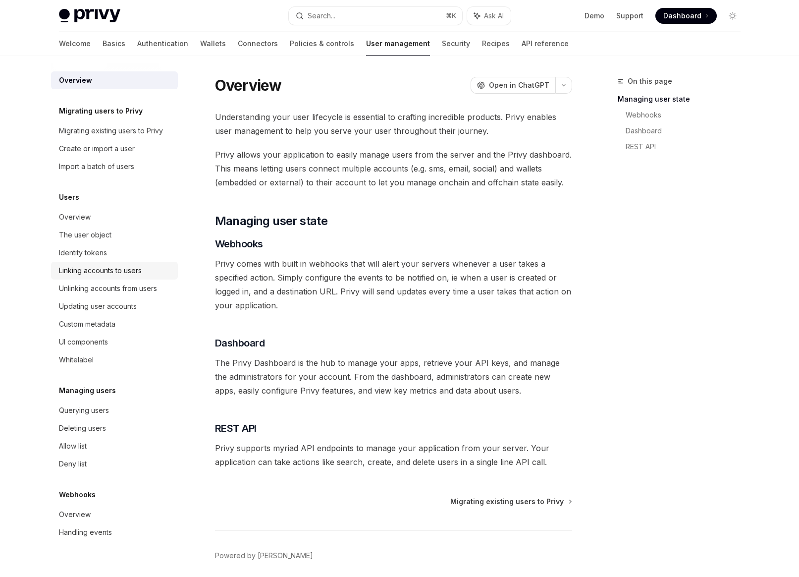
click at [80, 265] on div "Linking accounts to users" at bounding box center [100, 271] width 83 height 12
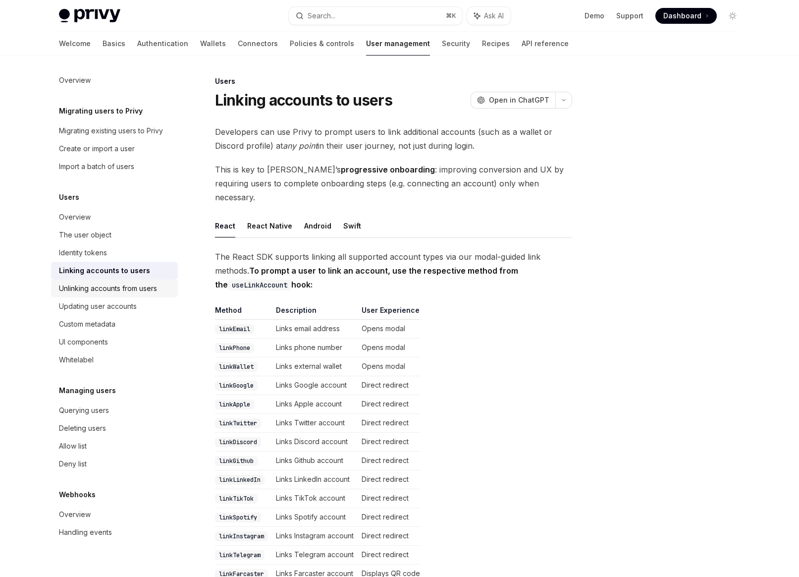
click at [79, 283] on div "Unlinking accounts from users" at bounding box center [108, 288] width 98 height 12
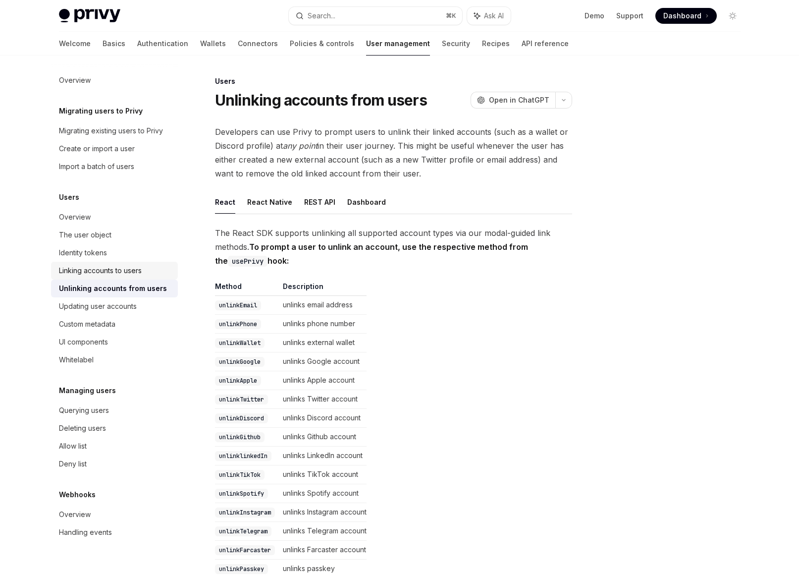
click at [82, 275] on div "Linking accounts to users" at bounding box center [100, 271] width 83 height 12
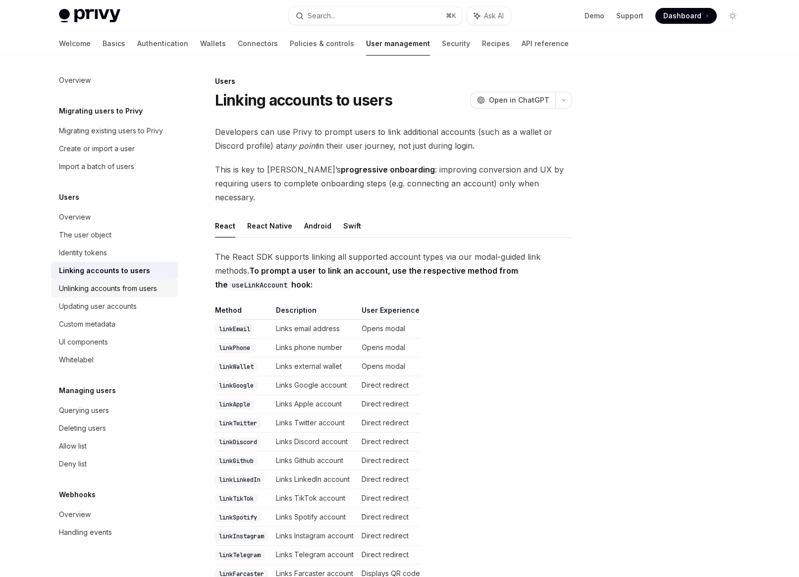
click at [82, 284] on div "Unlinking accounts from users" at bounding box center [108, 288] width 98 height 12
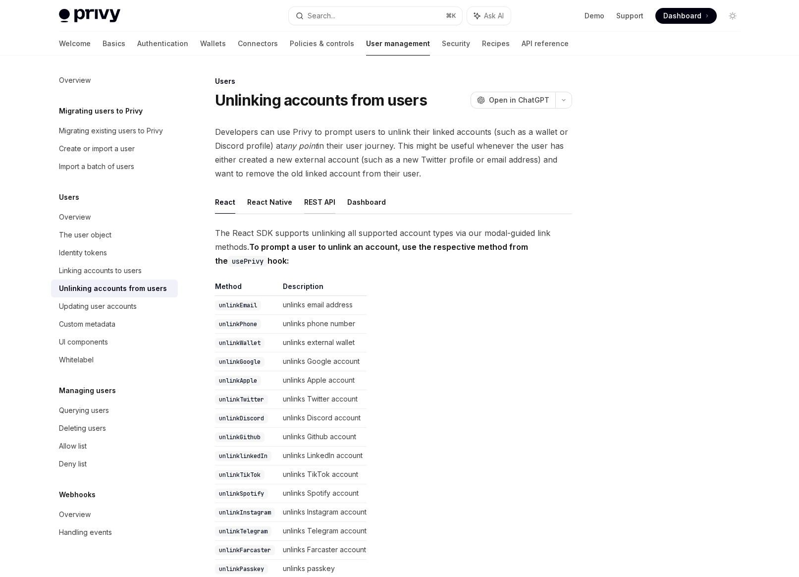
click at [310, 201] on button "REST API" at bounding box center [319, 201] width 31 height 23
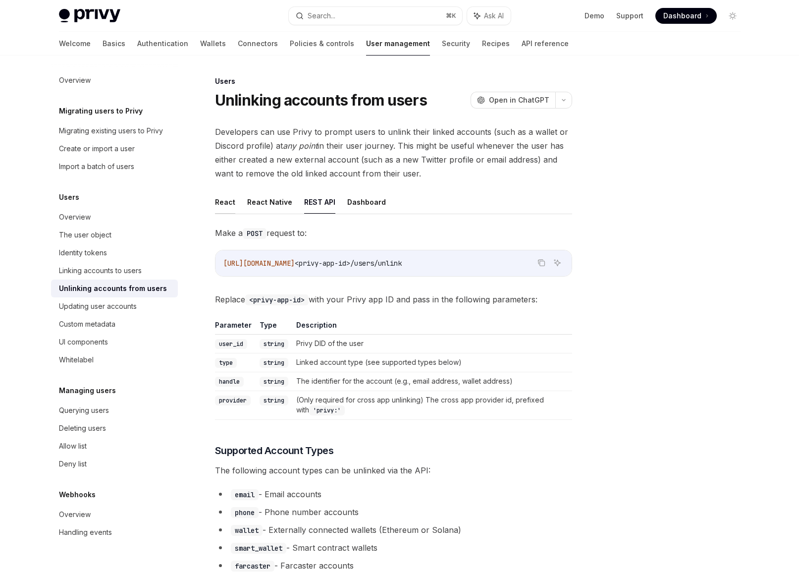
click at [225, 200] on button "React" at bounding box center [225, 201] width 20 height 23
type textarea "*"
